Goal: Information Seeking & Learning: Learn about a topic

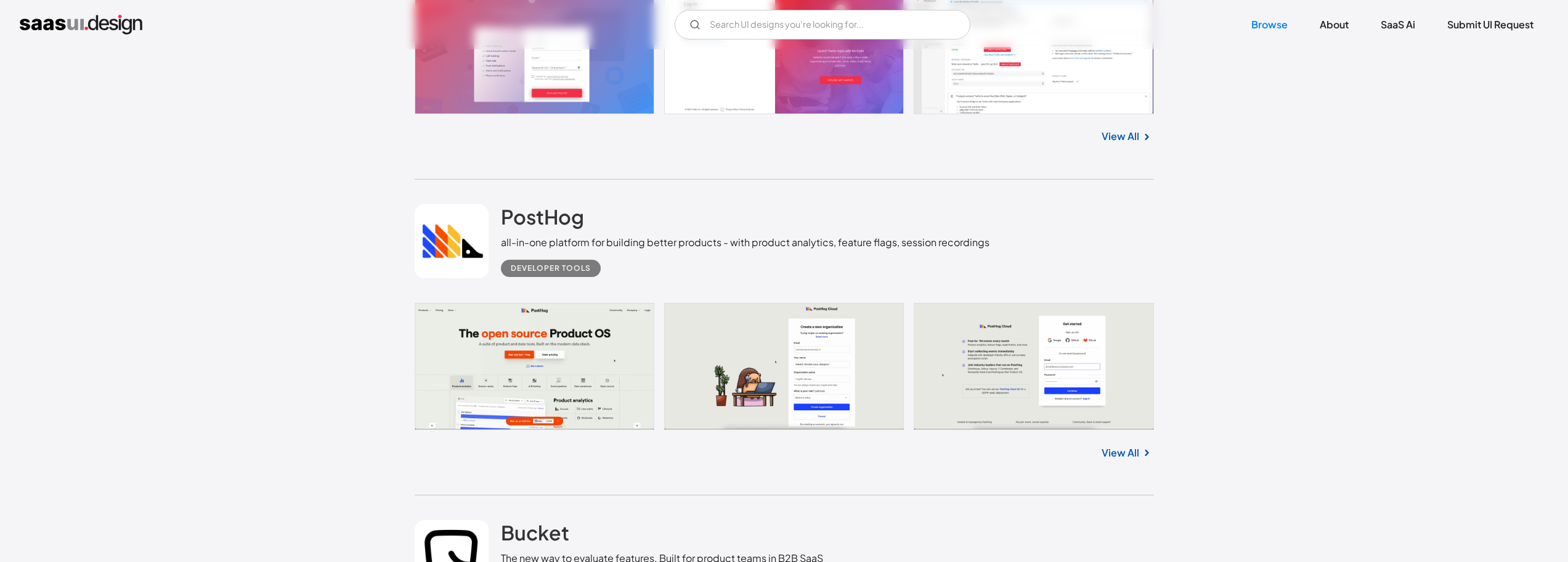
scroll to position [4463, 0]
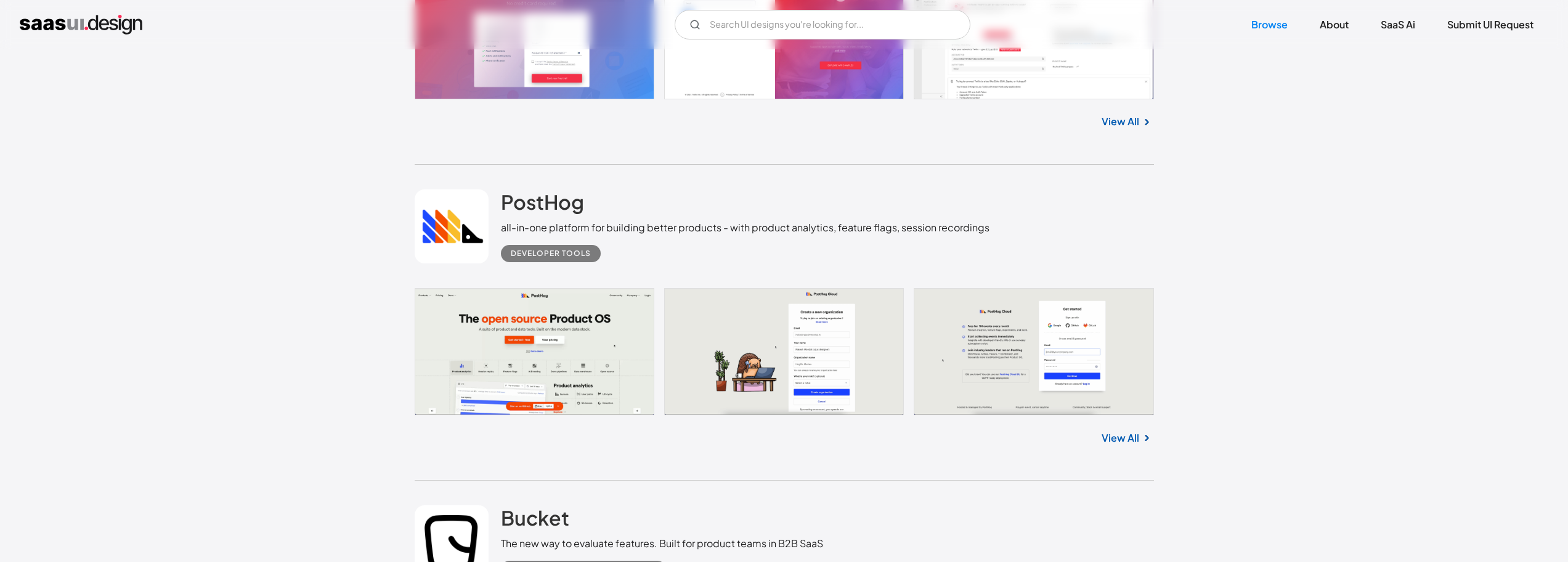
click at [814, 266] on div "PostHog all-in-one platform for building better products - with product analyti…" at bounding box center [784, 225] width 740 height 123
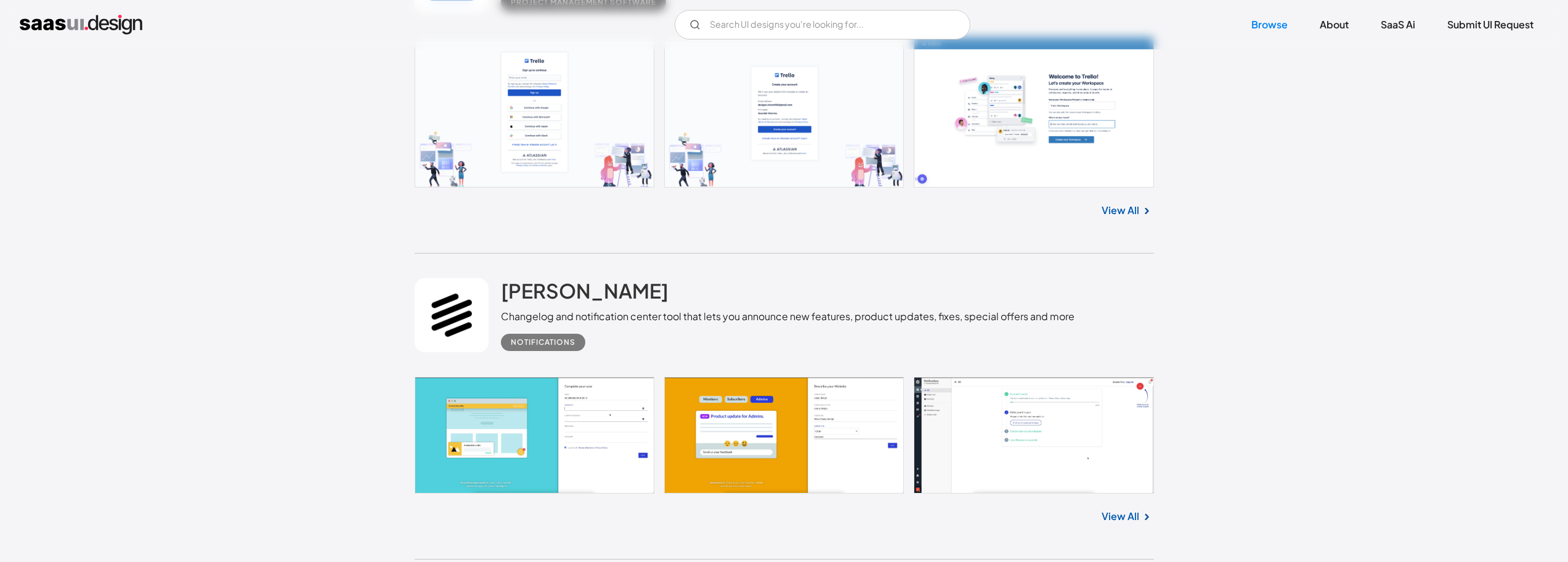
scroll to position [9614, 0]
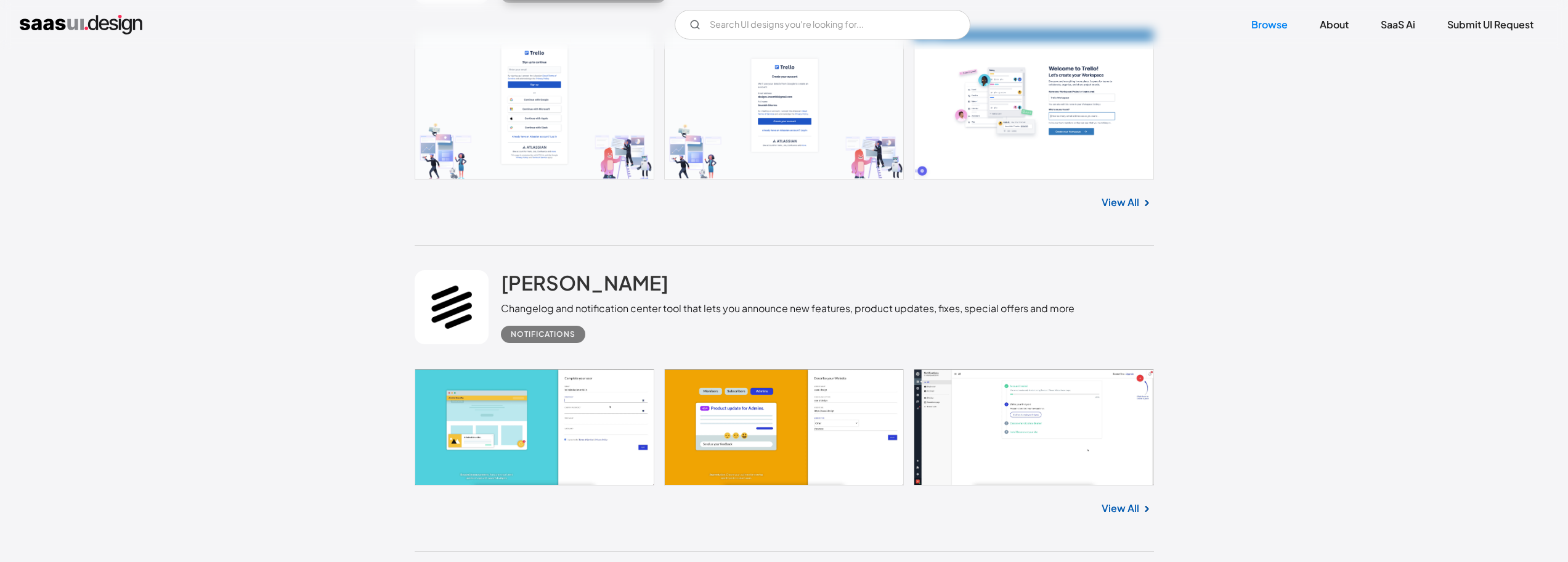
drag, startPoint x: 939, startPoint y: 286, endPoint x: 806, endPoint y: 290, distance: 133.1
click at [806, 290] on div "[PERSON_NAME] Changelog and notification center tool that lets you announce new…" at bounding box center [787, 306] width 573 height 73
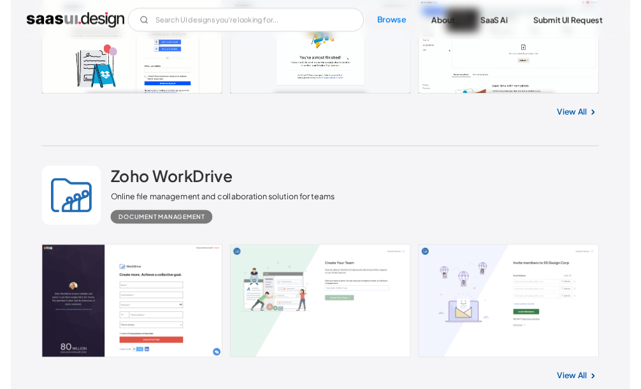
scroll to position [21245, 0]
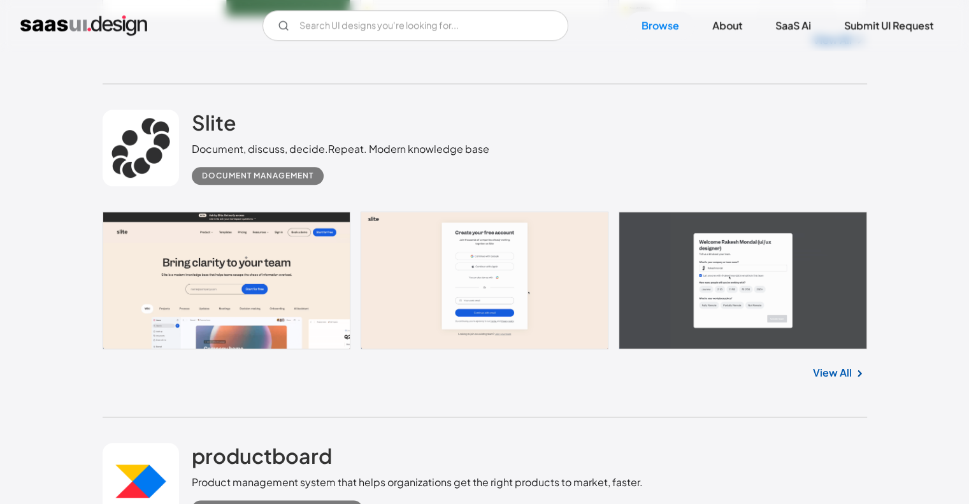
scroll to position [1356, 0]
click at [218, 133] on h2 "Slite" at bounding box center [214, 122] width 45 height 25
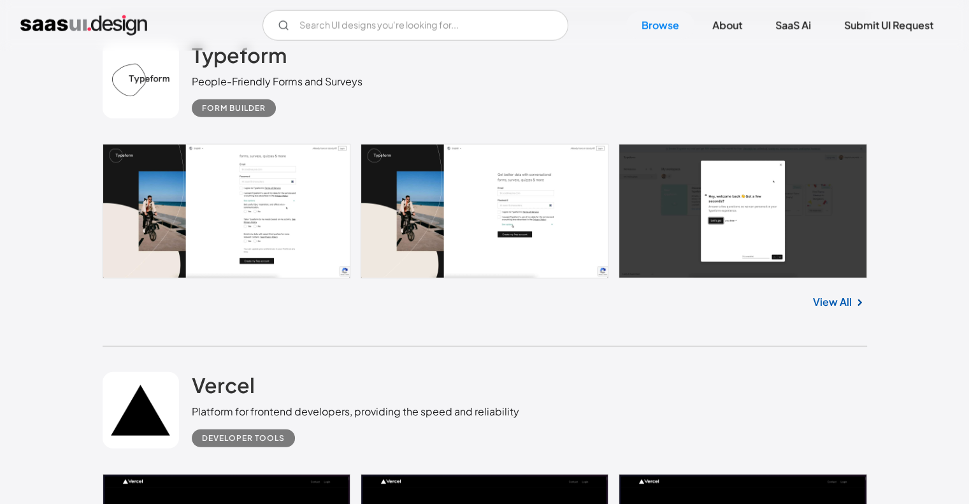
scroll to position [8079, 0]
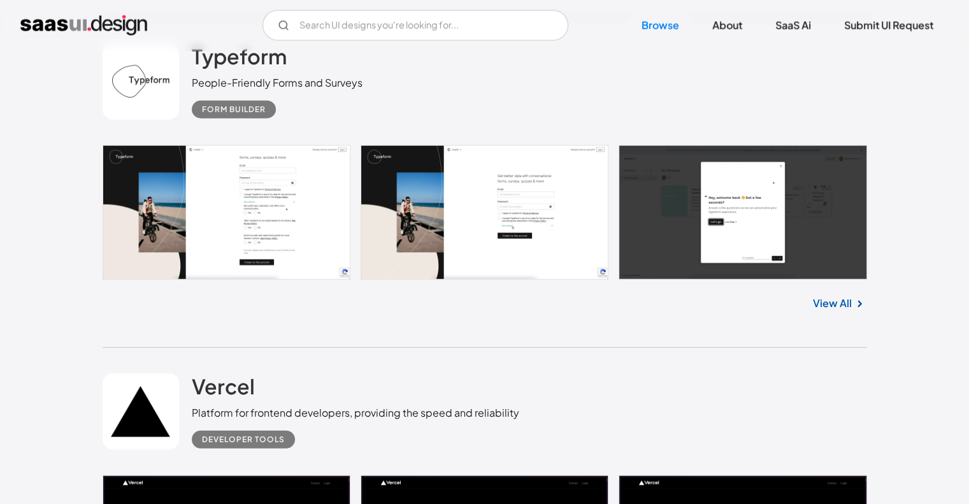
click at [173, 215] on link at bounding box center [485, 212] width 765 height 134
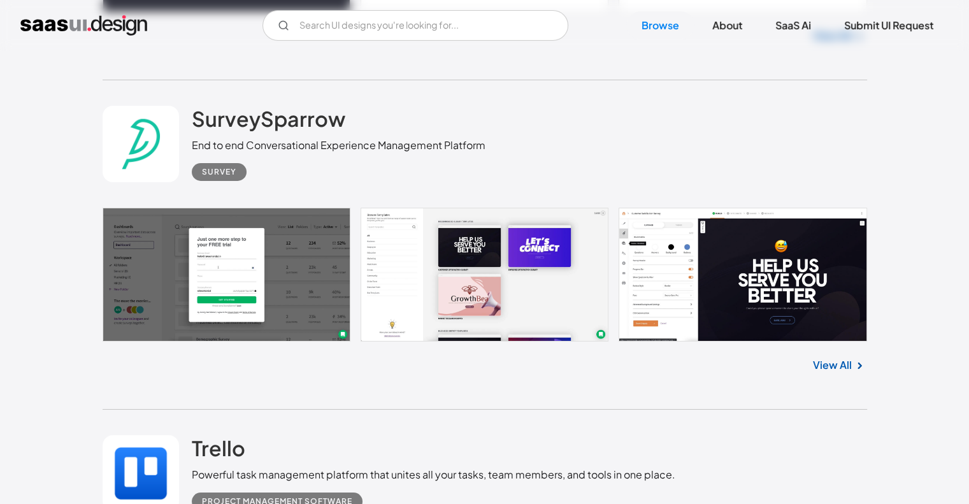
scroll to position [9397, 0]
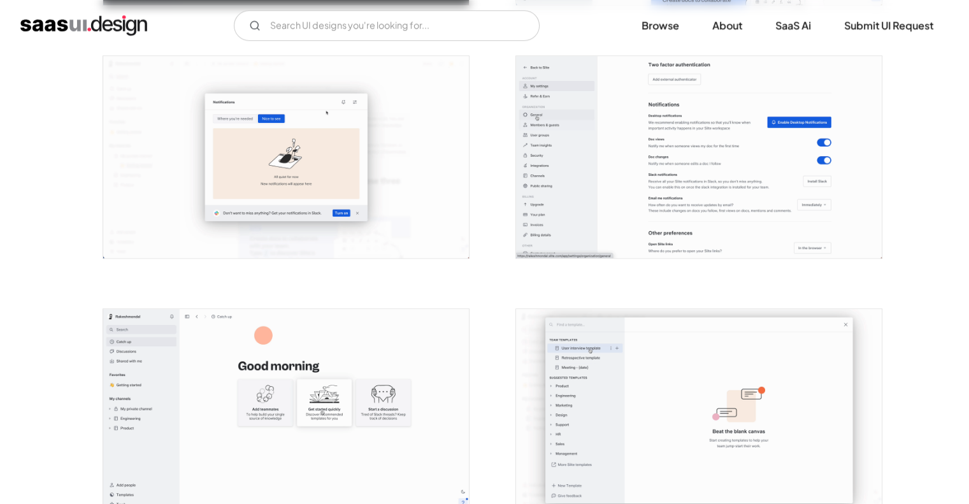
scroll to position [1001, 0]
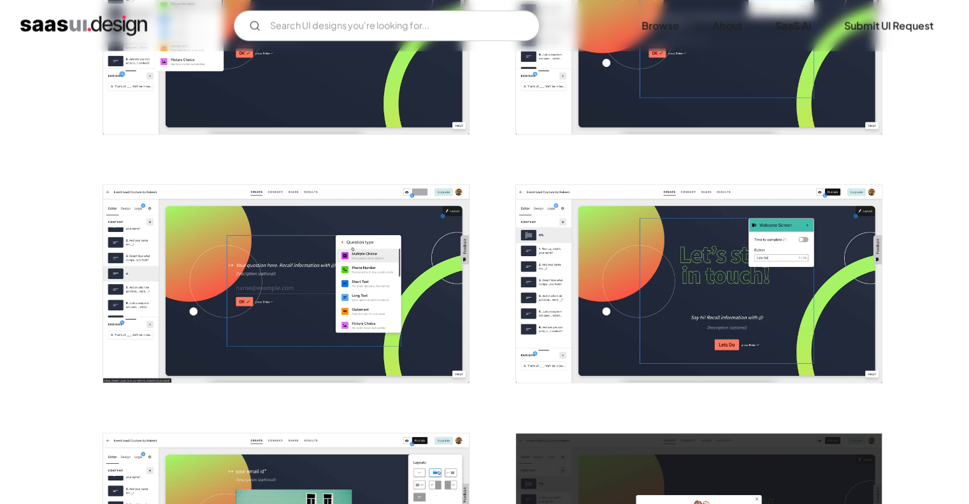
scroll to position [1854, 0]
